Goal: Check status: Check status

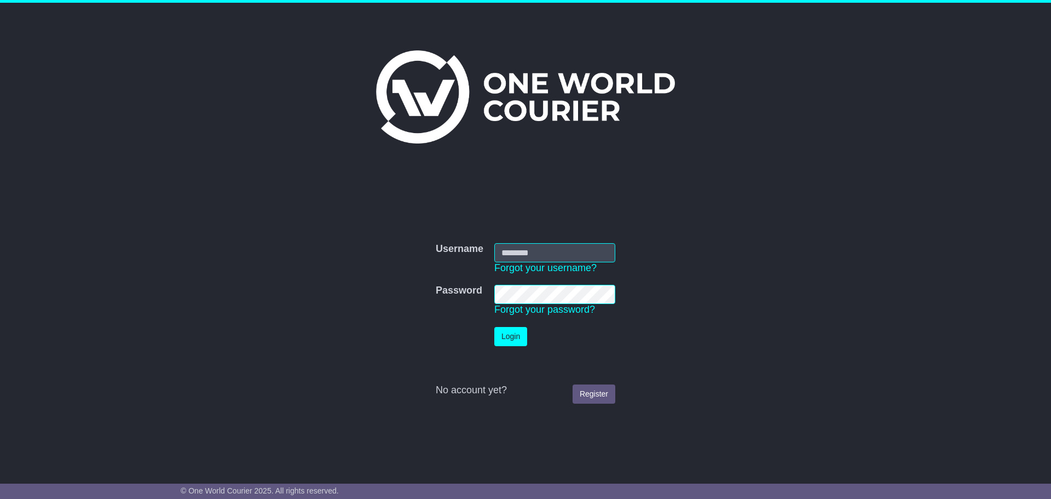
type input "**********"
drag, startPoint x: 0, startPoint y: 0, endPoint x: 519, endPoint y: 332, distance: 616.2
click at [519, 332] on button "Login" at bounding box center [510, 336] width 33 height 19
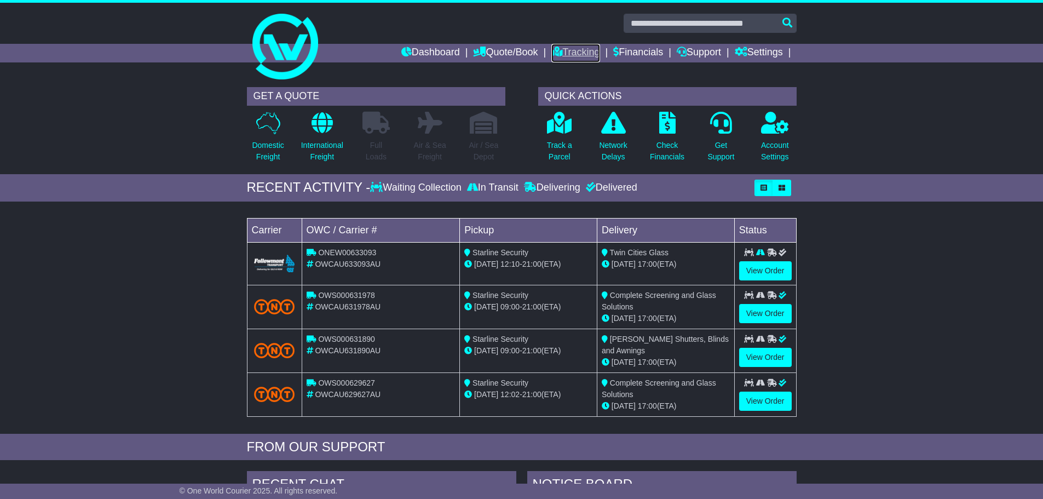
click at [551, 51] on icon at bounding box center [556, 52] width 11 height 10
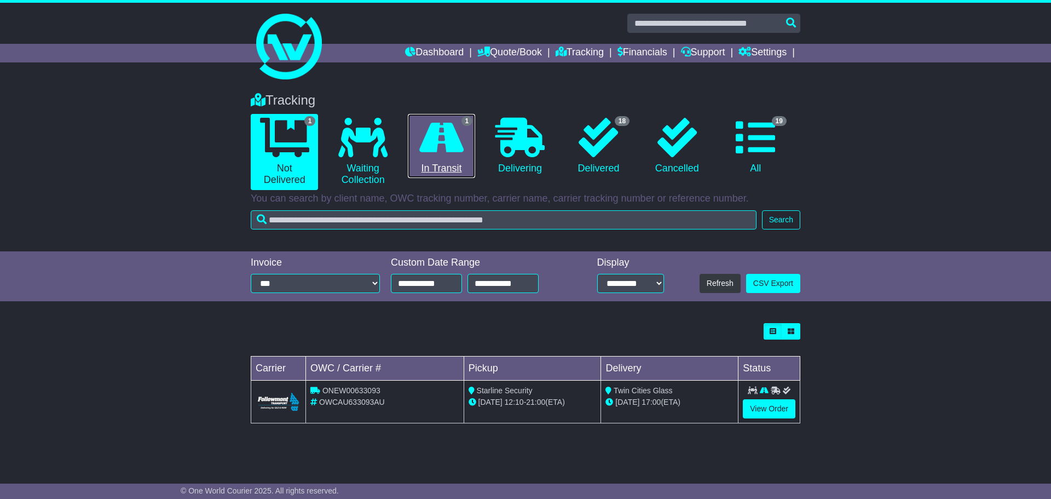
click at [446, 148] on icon at bounding box center [441, 137] width 44 height 39
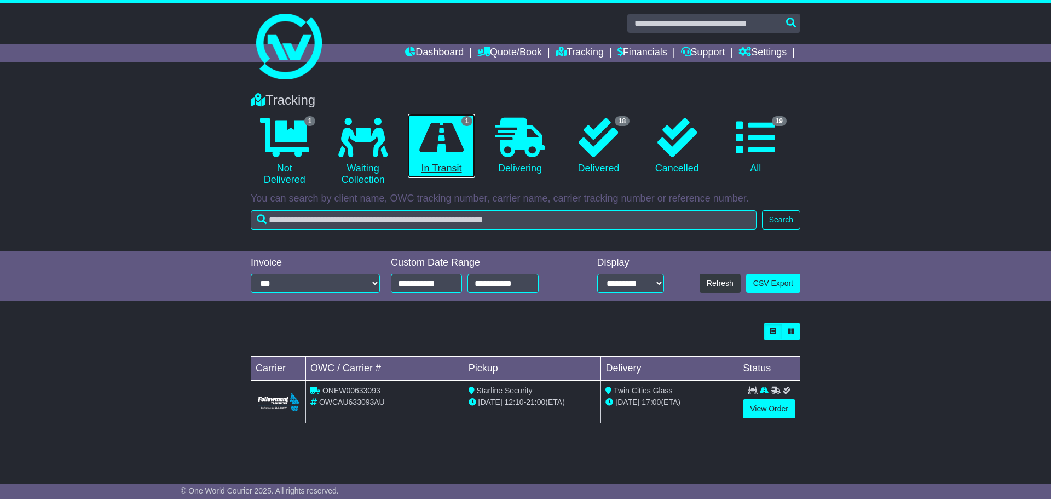
click at [453, 142] on icon at bounding box center [441, 137] width 44 height 39
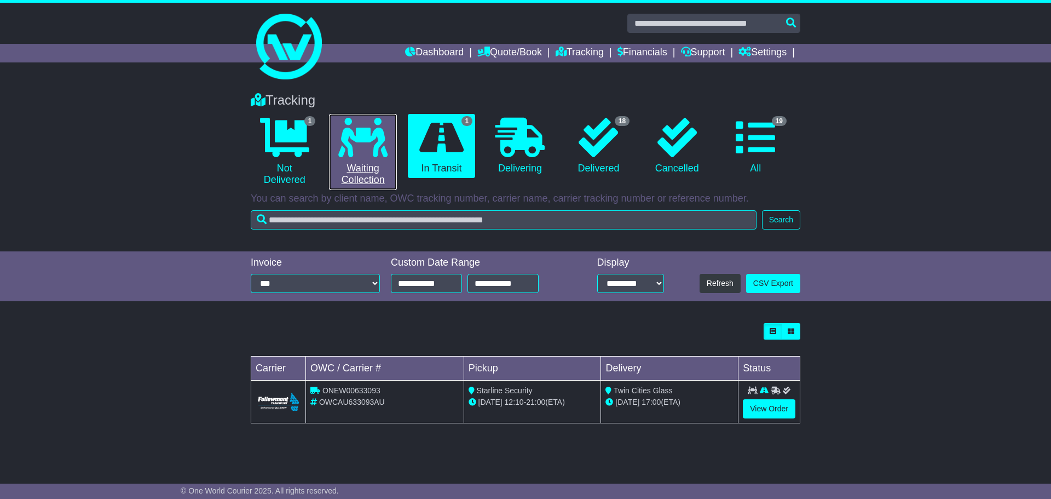
click at [372, 143] on icon at bounding box center [362, 137] width 49 height 39
